Goal: Task Accomplishment & Management: Complete application form

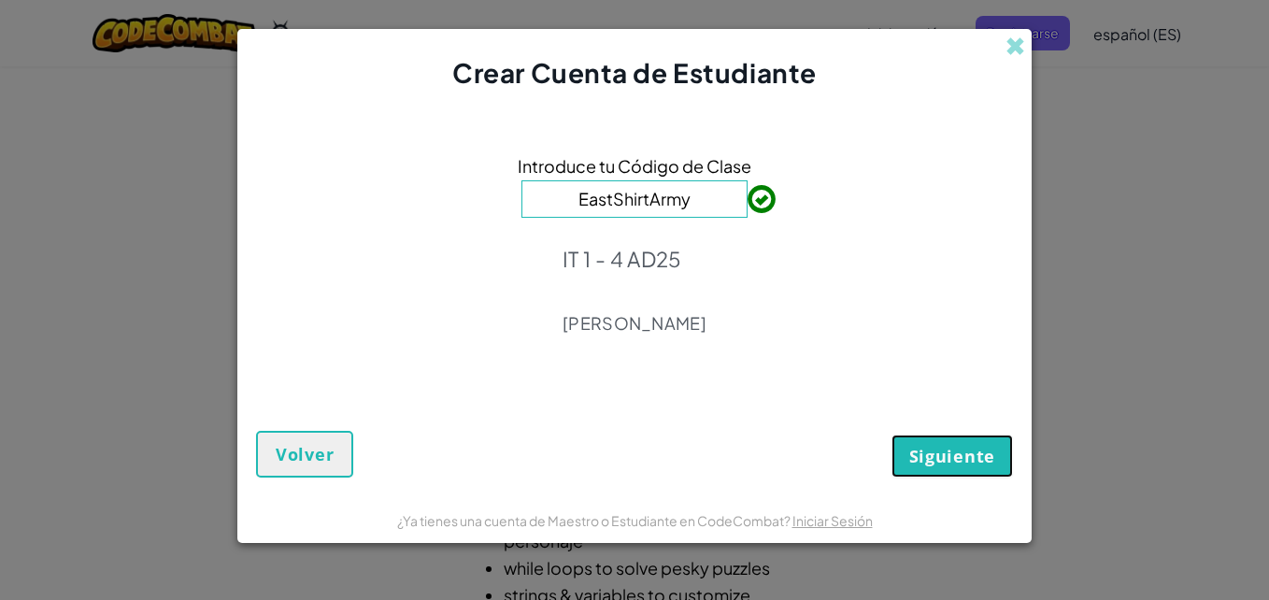
click at [921, 444] on button "Siguiente" at bounding box center [951, 455] width 121 height 43
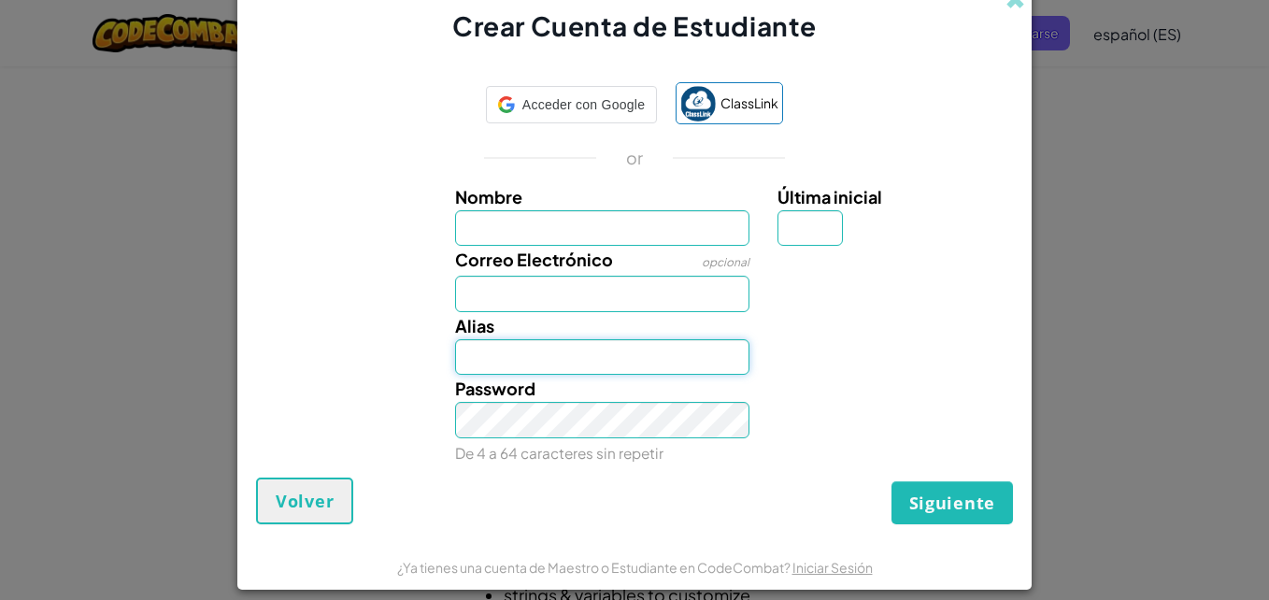
type input "[EMAIL_ADDRESS][DOMAIN_NAME]"
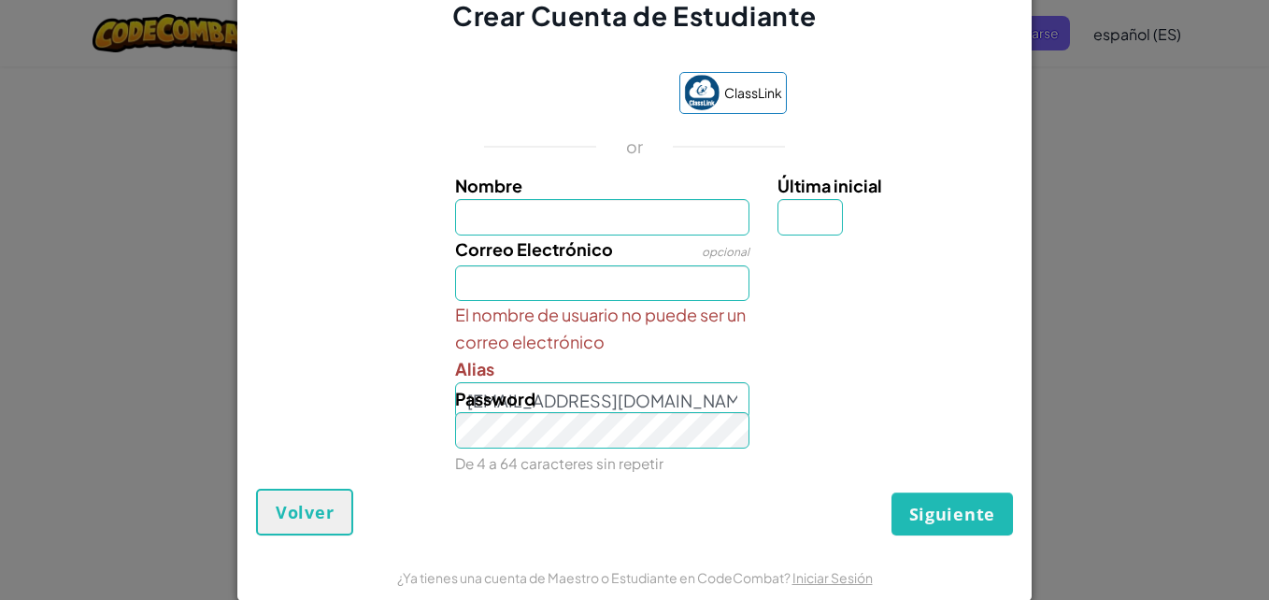
click at [409, 80] on div "ClassLink or Nombre Última inicial Correo Electrónico opcional El nombre de usu…" at bounding box center [634, 270] width 757 height 435
click at [614, 223] on input "Nombre" at bounding box center [602, 217] width 295 height 36
type input "[PERSON_NAME]"
type input "Y"
type input "[EMAIL_ADDRESS][DOMAIN_NAME]"
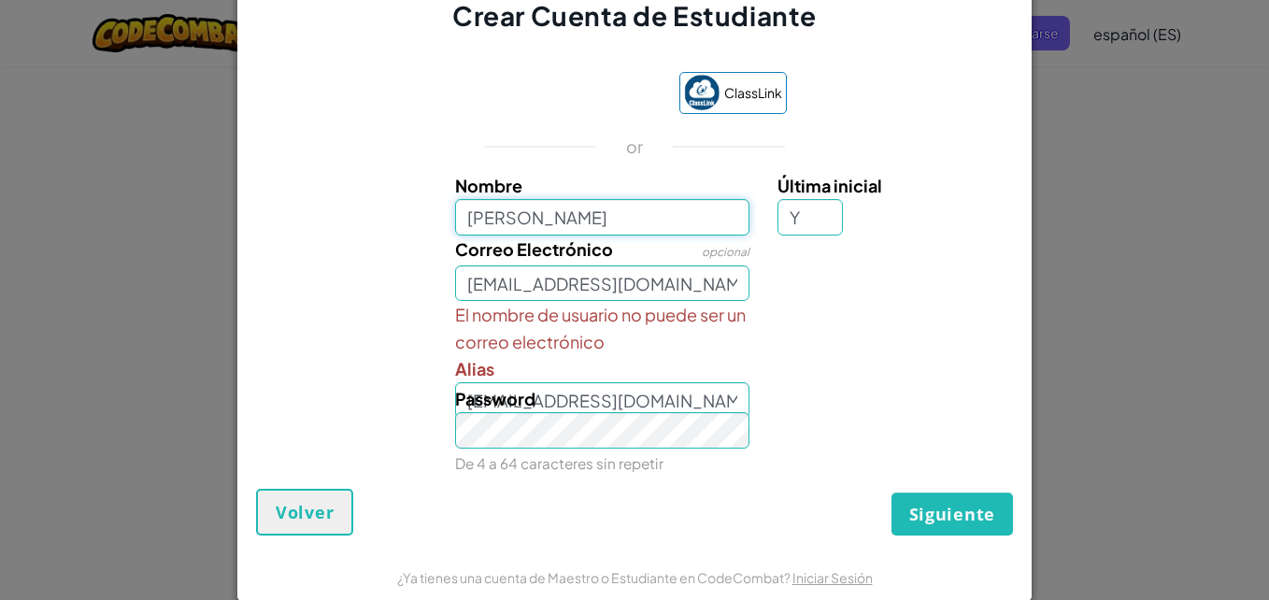
type input "[PERSON_NAME] Y"
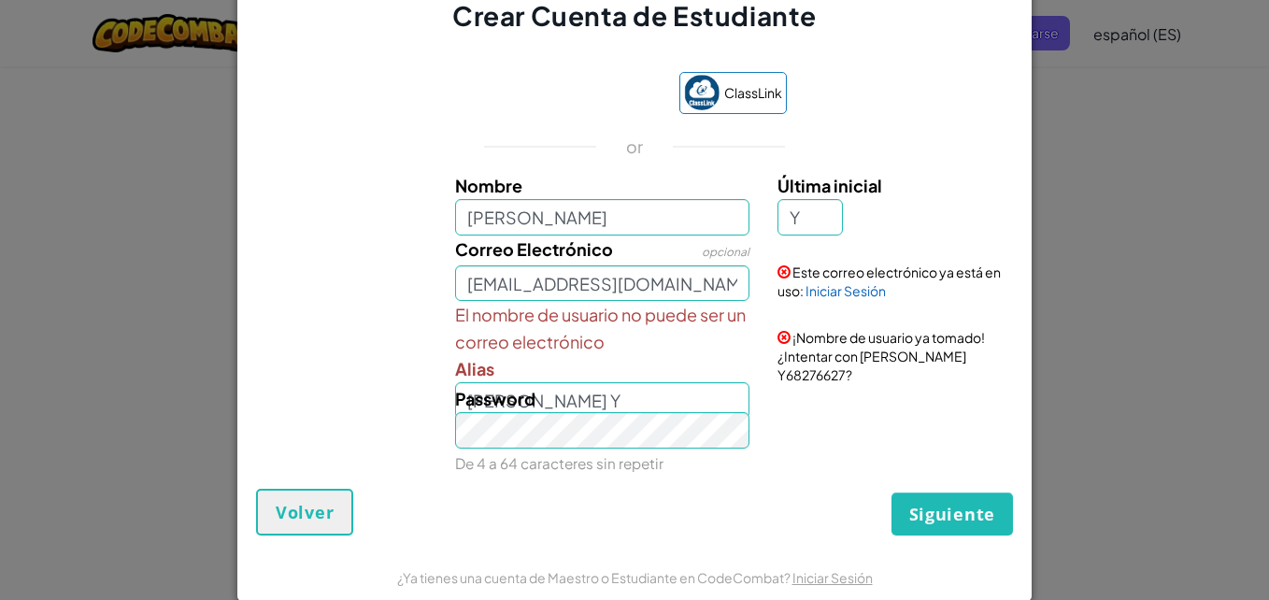
click at [935, 479] on div "ClassLink or Nombre [PERSON_NAME] Última inicial Y Correo Electrónico opcional …" at bounding box center [634, 270] width 757 height 435
click at [946, 520] on span "Siguiente" at bounding box center [952, 514] width 86 height 22
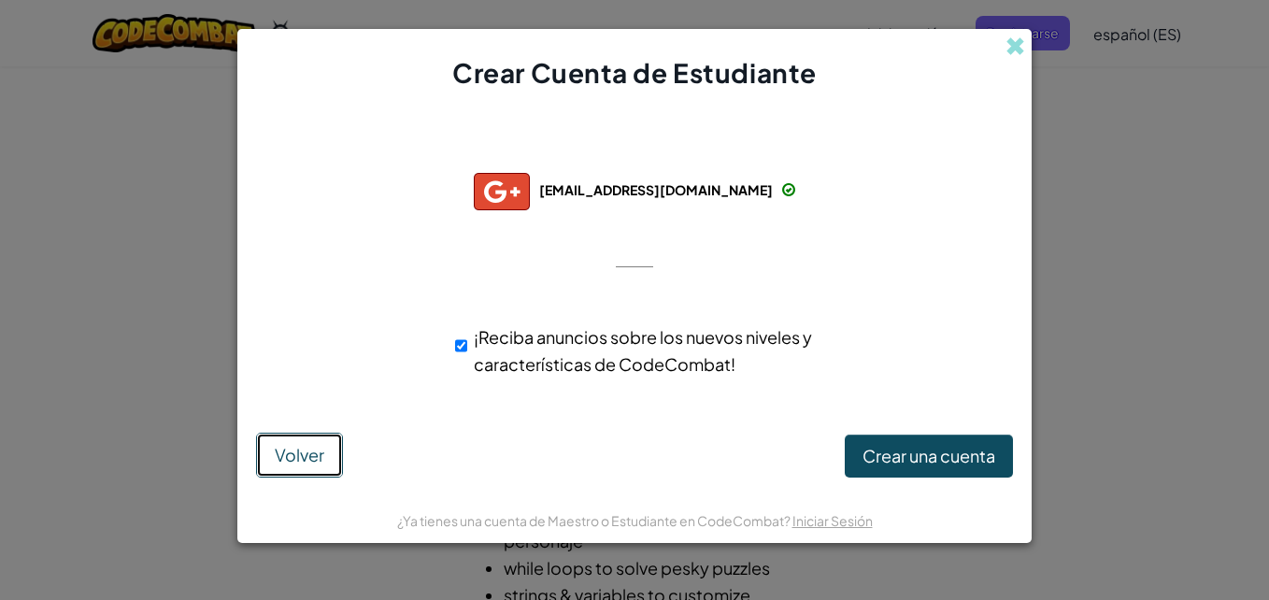
click at [280, 458] on span "Volver" at bounding box center [300, 454] width 50 height 21
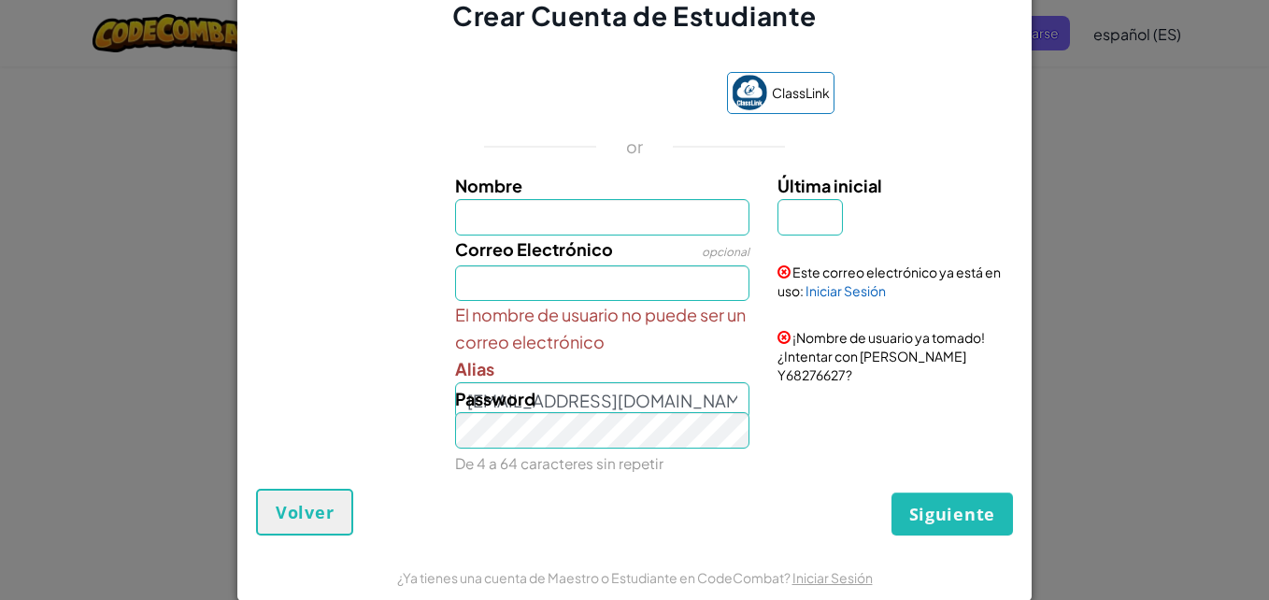
click at [1142, 342] on div "Crear Cuenta de Estudiante ClassLink or Nombre Última inicial Correo Electrónic…" at bounding box center [634, 300] width 1269 height 600
click at [1145, 327] on div "Crear Cuenta de Estudiante ClassLink or Nombre Última inicial Correo Electrónic…" at bounding box center [634, 300] width 1269 height 600
